Goal: Task Accomplishment & Management: Use online tool/utility

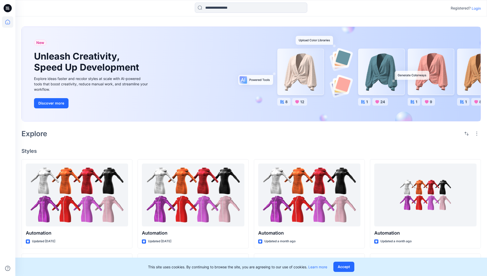
click at [475, 8] on p "Login" at bounding box center [475, 8] width 9 height 5
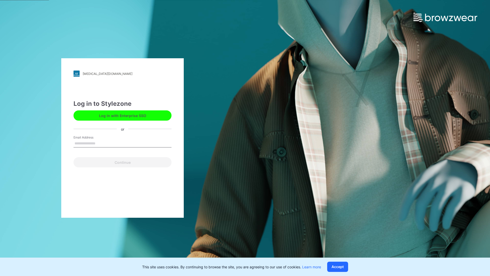
click at [101, 143] on input "Email Address" at bounding box center [123, 144] width 98 height 8
type input "**********"
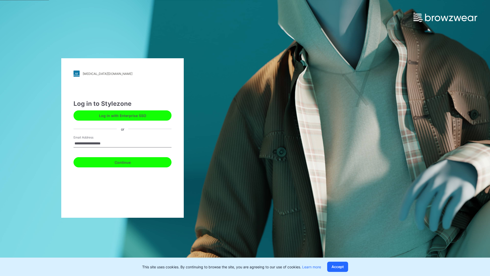
click at [128, 161] on button "Continue" at bounding box center [123, 162] width 98 height 10
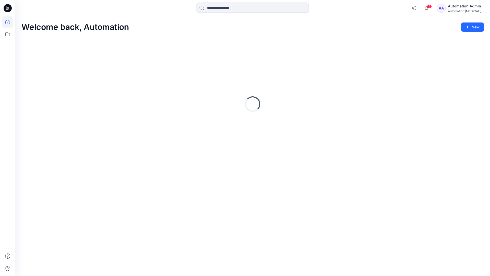
click at [10, 22] on icon at bounding box center [7, 22] width 5 height 5
click at [9, 34] on icon at bounding box center [7, 34] width 11 height 11
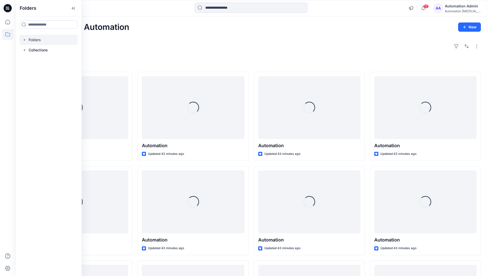
click at [55, 40] on div at bounding box center [48, 40] width 58 height 10
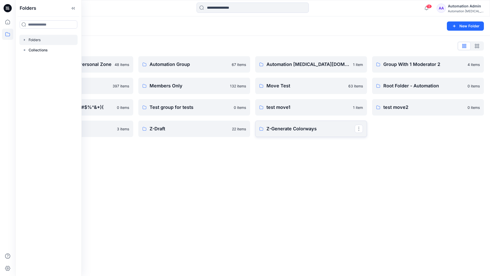
click at [325, 128] on p "Z-Generate Colorways" at bounding box center [311, 128] width 88 height 7
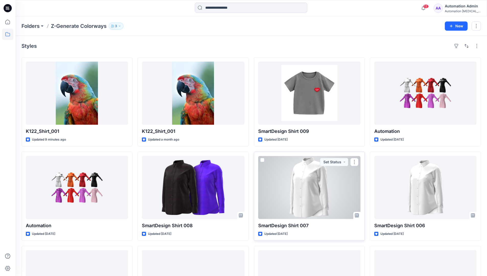
click at [263, 159] on span at bounding box center [262, 160] width 4 height 4
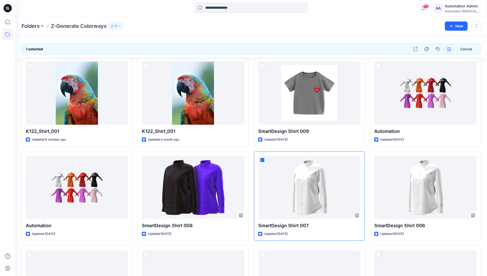
click at [448, 49] on icon "button" at bounding box center [449, 49] width 4 height 4
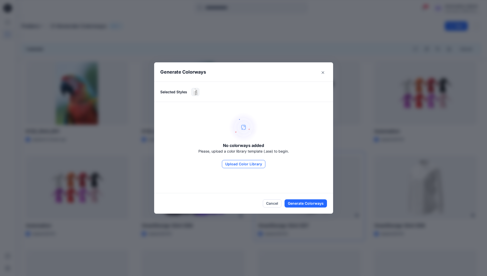
click at [251, 163] on button "Upload Color Library" at bounding box center [243, 164] width 43 height 8
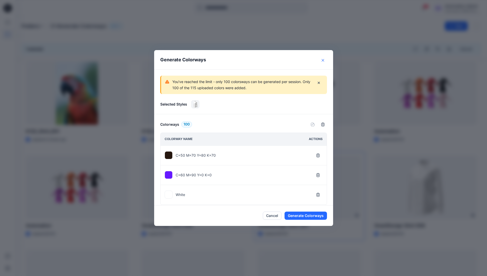
click at [324, 60] on icon "Close" at bounding box center [322, 60] width 3 height 3
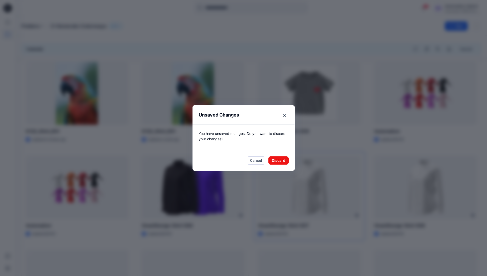
click at [282, 164] on footer "Cancel Discard" at bounding box center [243, 160] width 102 height 20
click at [286, 160] on button "Discard" at bounding box center [278, 160] width 20 height 8
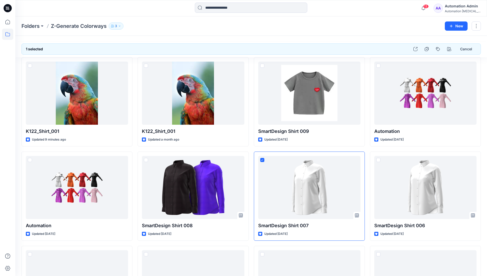
click at [467, 8] on div "Automation Admin" at bounding box center [462, 6] width 36 height 6
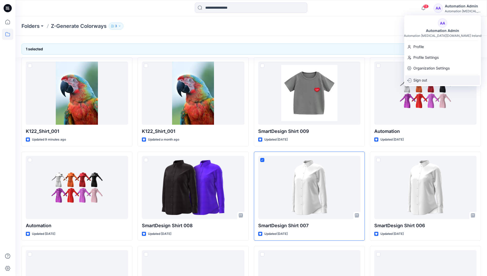
click at [446, 80] on div "Sign out" at bounding box center [442, 80] width 75 height 10
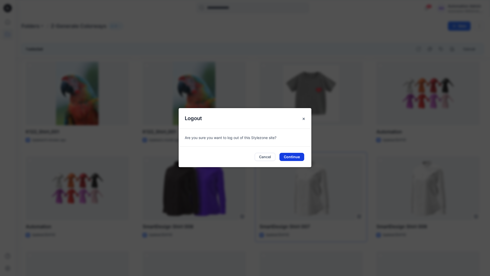
click at [294, 158] on button "Continue" at bounding box center [292, 157] width 25 height 8
